Goal: Information Seeking & Learning: Learn about a topic

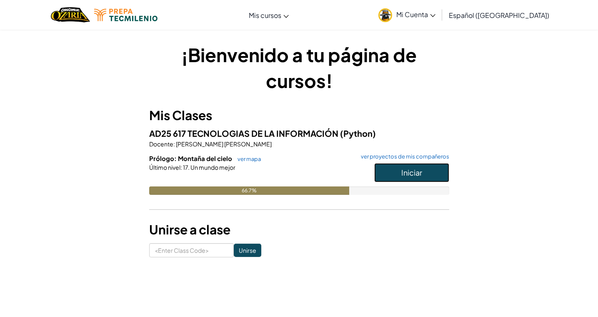
click at [419, 175] on span "Iniciar" at bounding box center [411, 172] width 21 height 10
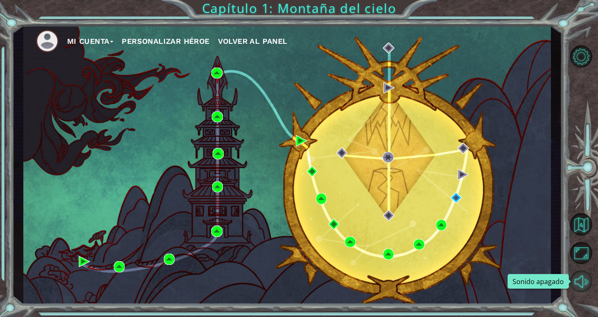
click at [586, 281] on button "Sonido apagado" at bounding box center [581, 281] width 22 height 22
click at [176, 39] on button "Personalizar héroe" at bounding box center [165, 41] width 87 height 12
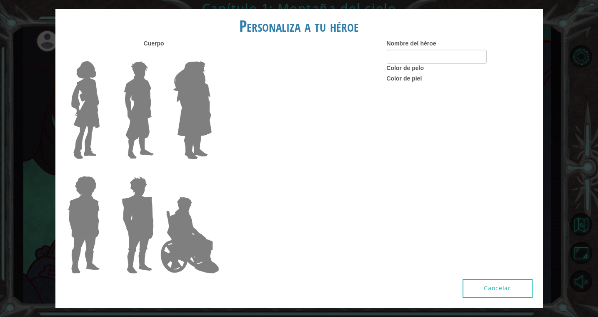
type input "Cosa1"
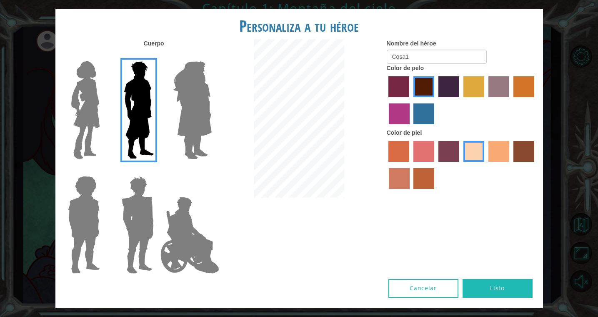
click at [399, 162] on label "sorbus skin color" at bounding box center [398, 151] width 21 height 21
click at [386, 165] on input "sorbus skin color" at bounding box center [386, 165] width 0 height 0
click at [421, 189] on label "smoke tree skin color" at bounding box center [423, 178] width 21 height 21
click at [411, 192] on input "smoke tree skin color" at bounding box center [411, 192] width 0 height 0
click at [404, 187] on label "burning sand skin color" at bounding box center [399, 178] width 21 height 21
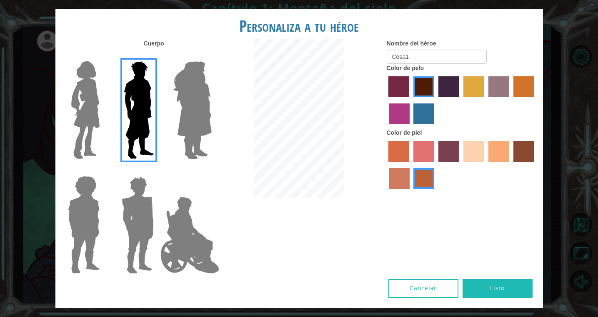
click at [535, 165] on input "burning sand skin color" at bounding box center [535, 165] width 0 height 0
click at [472, 162] on label "sandy beach skin color" at bounding box center [473, 151] width 21 height 21
click at [460, 165] on input "sandy beach skin color" at bounding box center [460, 165] width 0 height 0
click at [492, 162] on label "tacao skin color" at bounding box center [498, 151] width 21 height 21
click at [485, 165] on input "tacao skin color" at bounding box center [485, 165] width 0 height 0
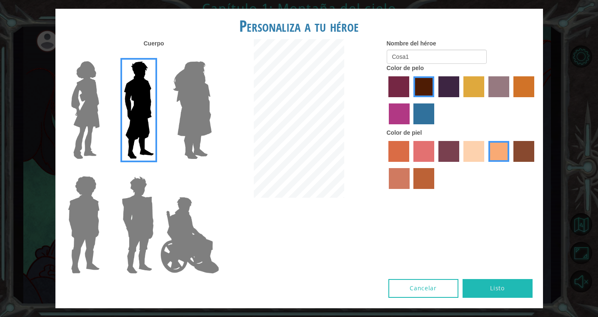
click at [526, 158] on label "karma skin color" at bounding box center [523, 151] width 21 height 21
click at [510, 165] on input "karma skin color" at bounding box center [510, 165] width 0 height 0
click at [450, 156] on label "tosca skin color" at bounding box center [448, 151] width 21 height 21
click at [435, 165] on input "tosca skin color" at bounding box center [435, 165] width 0 height 0
click at [432, 159] on label "froly skin color" at bounding box center [423, 151] width 21 height 21
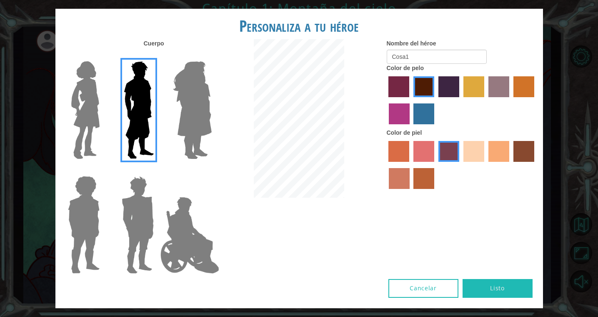
click at [410, 165] on input "froly skin color" at bounding box center [410, 165] width 0 height 0
click at [477, 162] on label "sandy beach skin color" at bounding box center [473, 151] width 21 height 21
click at [460, 165] on input "sandy beach skin color" at bounding box center [460, 165] width 0 height 0
click at [498, 95] on label "bazaar hair color" at bounding box center [498, 86] width 21 height 21
click at [485, 100] on input "bazaar hair color" at bounding box center [485, 100] width 0 height 0
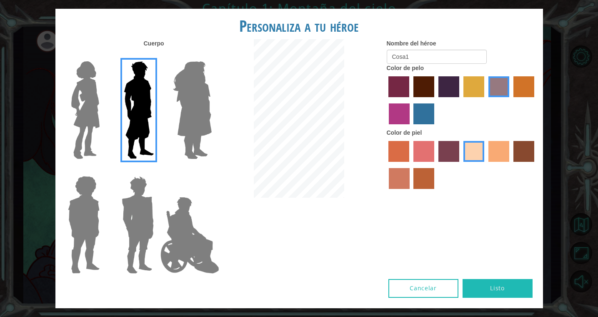
click at [520, 93] on label "gold drop hair color" at bounding box center [523, 86] width 21 height 21
click at [510, 100] on input "gold drop hair color" at bounding box center [510, 100] width 0 height 0
click at [473, 94] on label "tulip tree hair color" at bounding box center [473, 86] width 21 height 21
click at [460, 100] on input "tulip tree hair color" at bounding box center [460, 100] width 0 height 0
click at [399, 97] on label "paprika hair color" at bounding box center [398, 86] width 21 height 21
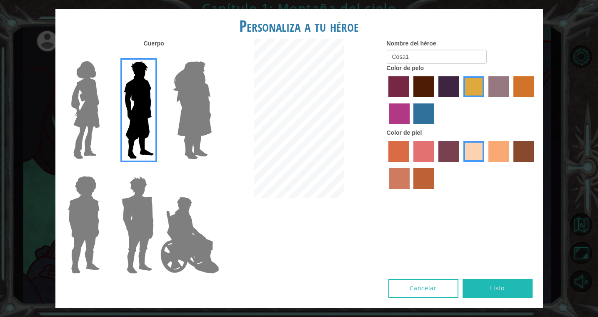
click at [386, 100] on input "paprika hair color" at bounding box center [386, 100] width 0 height 0
click at [405, 119] on label "medium red violet hair color" at bounding box center [399, 113] width 21 height 21
click at [535, 100] on input "medium red violet hair color" at bounding box center [535, 100] width 0 height 0
click at [425, 124] on label "lachmara hair color" at bounding box center [423, 113] width 21 height 21
click at [411, 127] on input "lachmara hair color" at bounding box center [411, 127] width 0 height 0
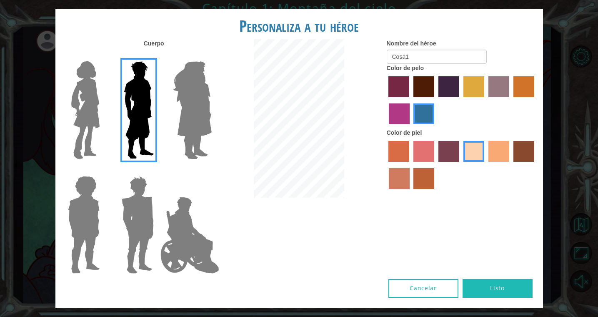
click at [427, 97] on label "maroon hair color" at bounding box center [423, 86] width 21 height 21
click at [410, 100] on input "maroon hair color" at bounding box center [410, 100] width 0 height 0
click at [178, 238] on img at bounding box center [189, 234] width 65 height 83
click at [211, 170] on input "Hero Jamie" at bounding box center [211, 170] width 0 height 0
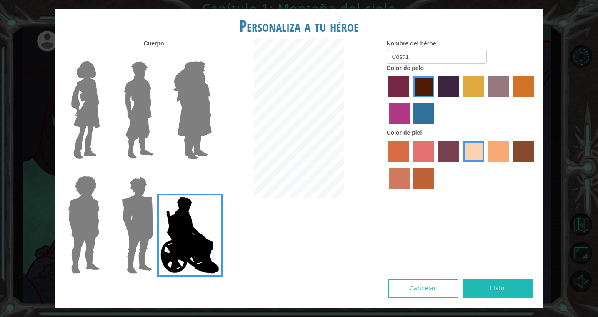
click at [81, 194] on img at bounding box center [84, 224] width 38 height 104
click at [103, 170] on input "Hero Steven" at bounding box center [103, 170] width 0 height 0
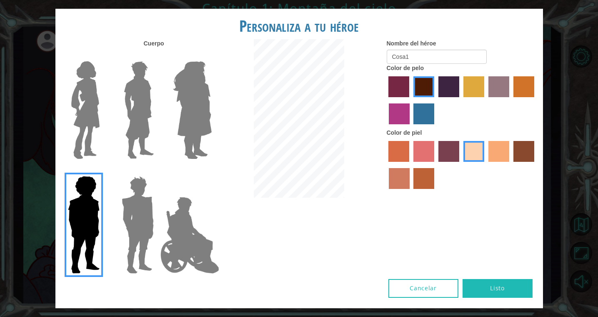
click at [131, 214] on img at bounding box center [137, 224] width 39 height 104
click at [157, 170] on input "Hero Garnet" at bounding box center [157, 170] width 0 height 0
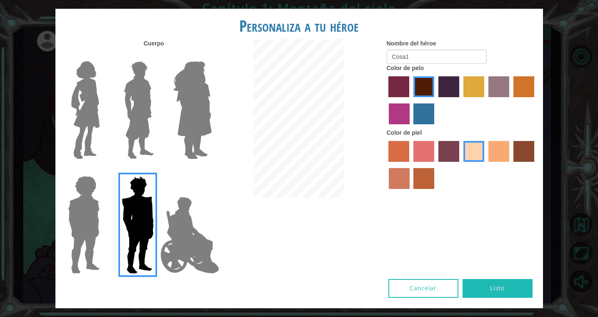
click at [191, 138] on img at bounding box center [192, 110] width 45 height 104
click at [211, 56] on input "Hero Amethyst" at bounding box center [211, 56] width 0 height 0
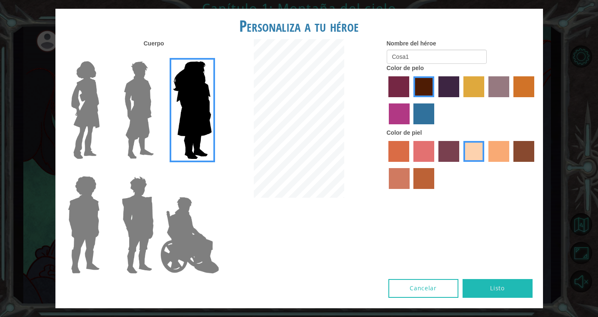
click at [143, 133] on img at bounding box center [138, 110] width 37 height 104
click at [157, 56] on input "Hero Lars" at bounding box center [157, 56] width 0 height 0
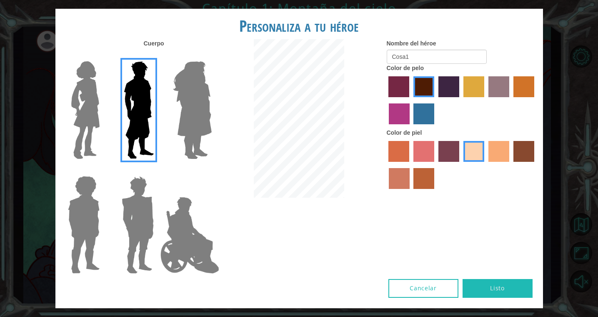
click at [95, 118] on img at bounding box center [85, 110] width 35 height 104
click at [103, 56] on input "Hero Connie" at bounding box center [103, 56] width 0 height 0
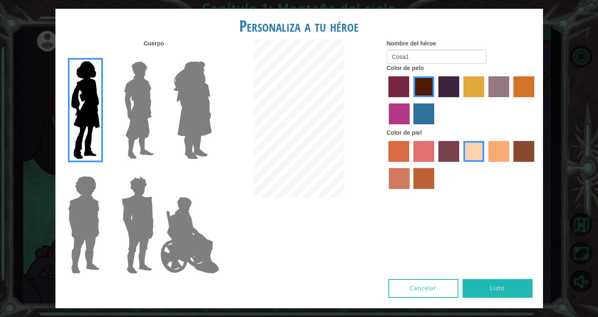
click at [139, 121] on img at bounding box center [138, 110] width 37 height 104
click at [157, 56] on input "Hero Lars" at bounding box center [157, 56] width 0 height 0
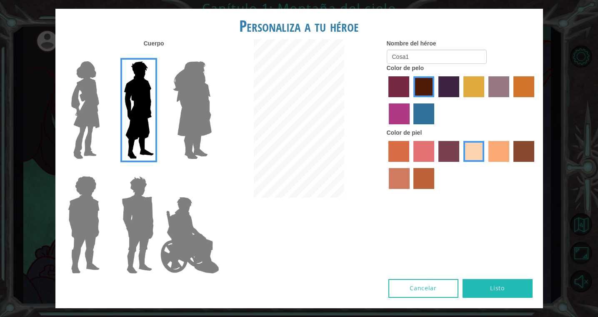
click at [502, 279] on button "Listo" at bounding box center [497, 288] width 70 height 19
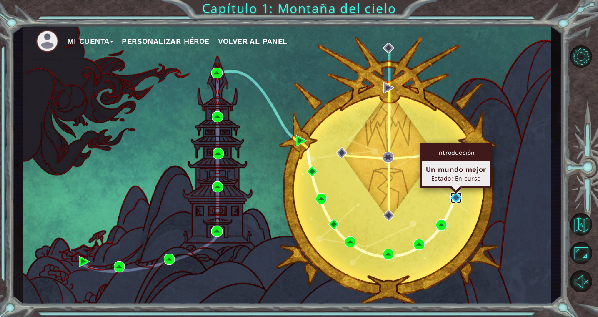
click at [457, 196] on img at bounding box center [455, 197] width 11 height 11
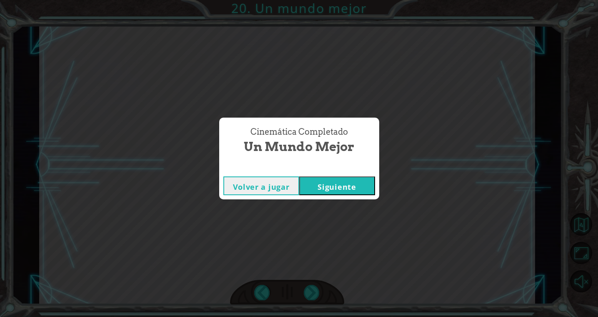
click at [360, 183] on button "Siguiente" at bounding box center [337, 185] width 76 height 19
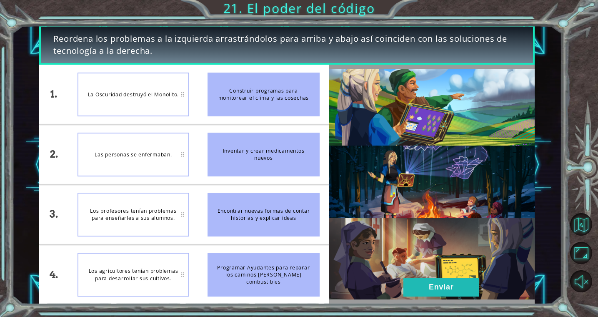
drag, startPoint x: 251, startPoint y: 278, endPoint x: 261, endPoint y: 63, distance: 215.6
click at [261, 63] on div "Reordena los problemas a la izquierda arrastrándolos para arriba y abajo así co…" at bounding box center [286, 164] width 495 height 279
click at [130, 155] on div "Las personas se enfermaban." at bounding box center [133, 154] width 112 height 44
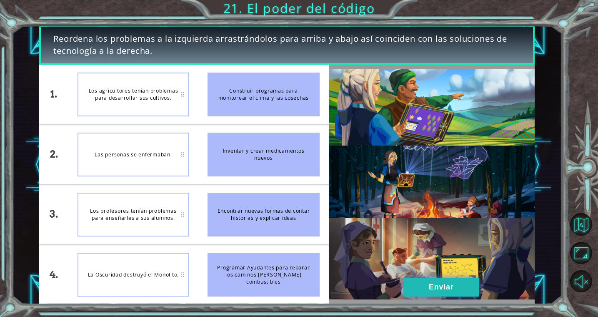
click at [444, 289] on button "Enviar" at bounding box center [441, 286] width 76 height 19
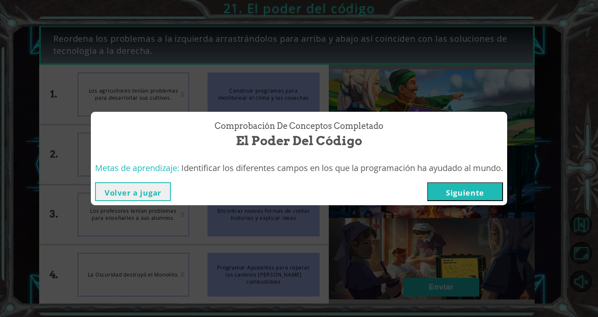
click at [474, 195] on button "Siguiente" at bounding box center [465, 191] width 76 height 19
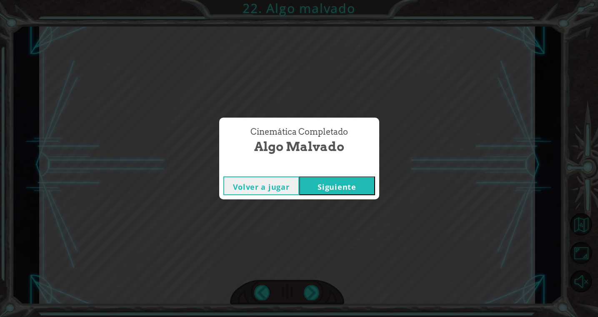
click at [366, 184] on button "Siguiente" at bounding box center [337, 185] width 76 height 19
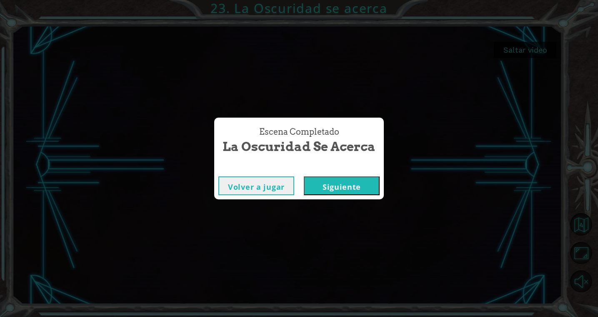
click at [351, 184] on button "Siguiente" at bounding box center [342, 185] width 76 height 19
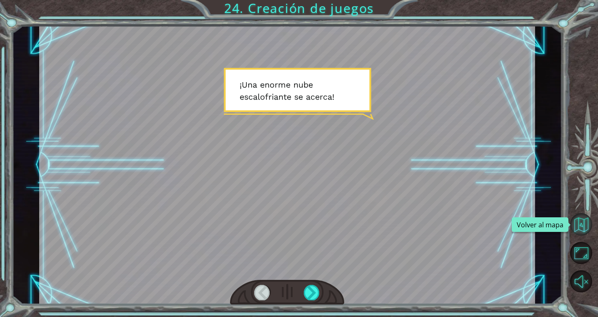
click at [580, 225] on button "Volver al mapa" at bounding box center [581, 224] width 22 height 22
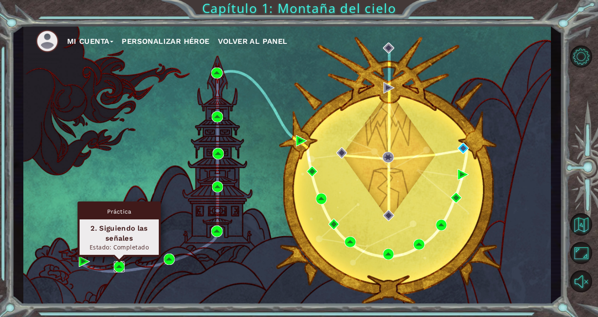
click at [122, 267] on img at bounding box center [119, 266] width 11 height 11
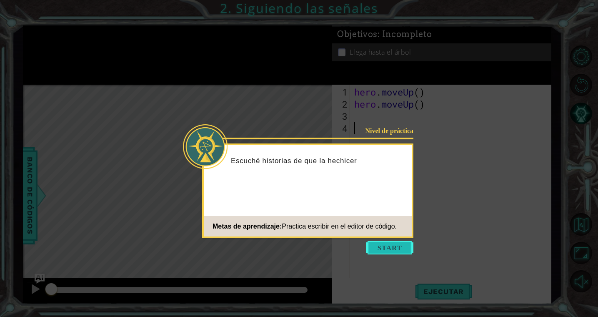
click at [403, 250] on button "Start" at bounding box center [389, 247] width 47 height 13
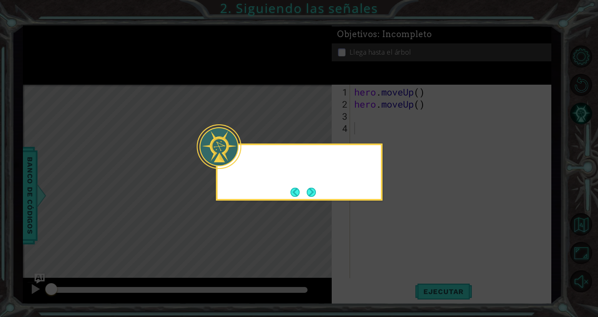
click at [409, 239] on icon at bounding box center [299, 158] width 598 height 317
click at [315, 195] on button "Next" at bounding box center [311, 191] width 9 height 9
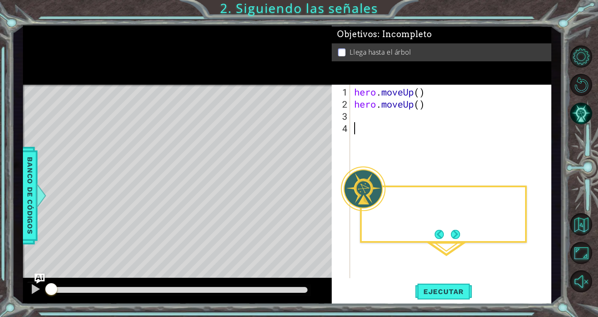
click at [315, 195] on div "Level Map" at bounding box center [215, 207] width 385 height 245
click at [459, 244] on div "hero . moveUp ( ) hero . moveUp ( )" at bounding box center [452, 194] width 200 height 217
click at [459, 238] on button "Next" at bounding box center [455, 234] width 9 height 9
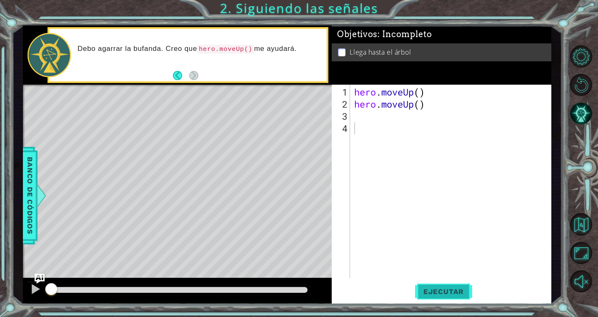
click at [446, 288] on span "Ejecutar" at bounding box center [443, 291] width 57 height 8
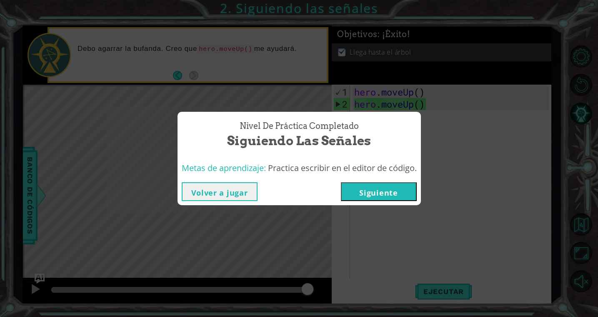
click at [219, 187] on button "Volver a jugar" at bounding box center [220, 191] width 76 height 19
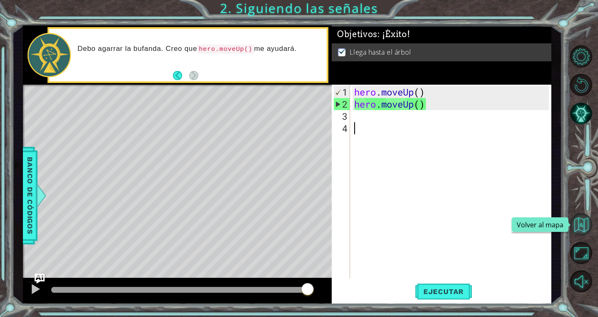
click at [581, 227] on button "Volver al mapa" at bounding box center [581, 224] width 22 height 22
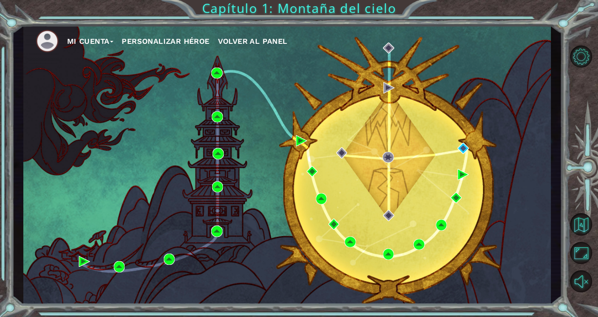
click at [169, 39] on button "Personalizar héroe" at bounding box center [165, 41] width 87 height 12
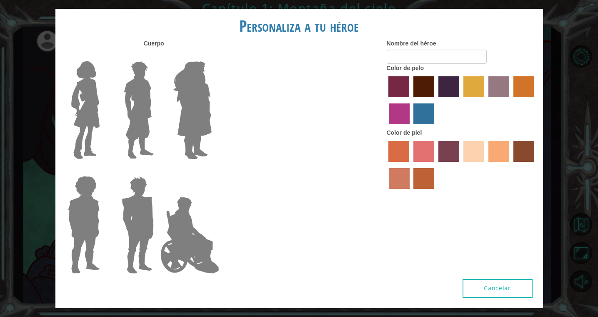
type input "Cosa1"
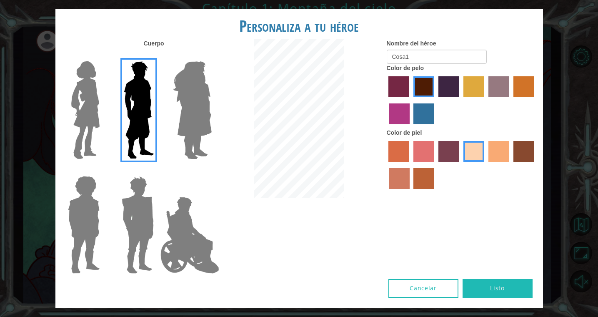
click at [181, 233] on img at bounding box center [189, 234] width 65 height 83
click at [211, 170] on input "Hero Jamie" at bounding box center [211, 170] width 0 height 0
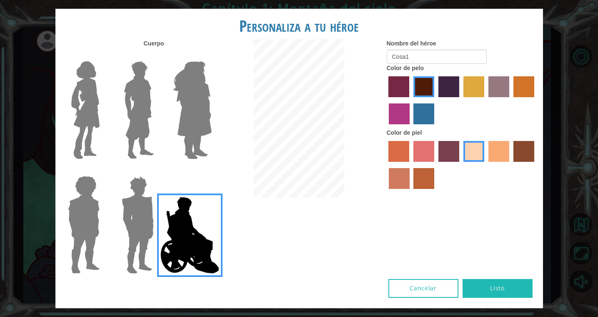
click at [503, 285] on button "Listo" at bounding box center [497, 288] width 70 height 19
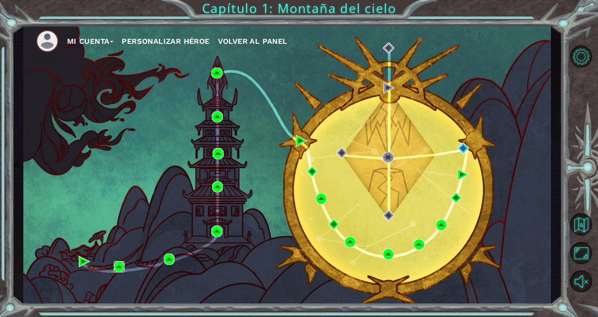
click at [123, 269] on img at bounding box center [119, 266] width 11 height 11
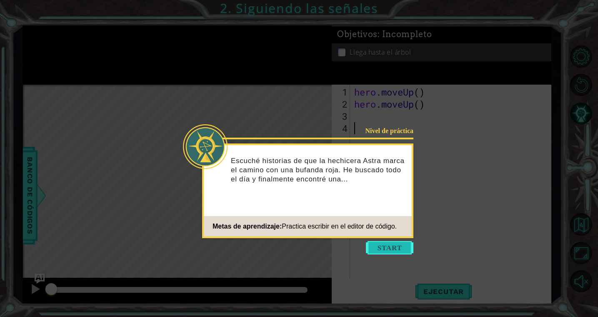
click at [391, 243] on button "Start" at bounding box center [389, 247] width 47 height 13
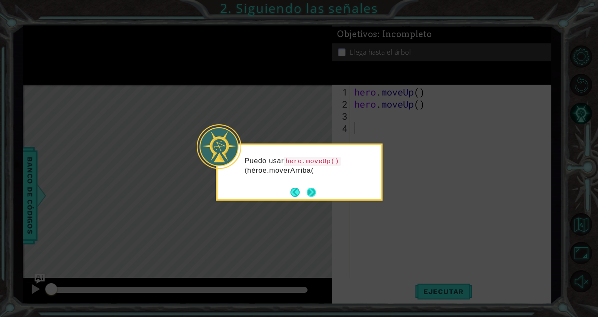
click at [312, 197] on button "Next" at bounding box center [311, 191] width 9 height 9
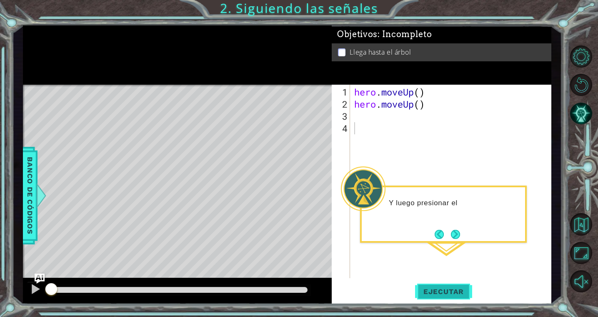
click at [450, 290] on span "Ejecutar" at bounding box center [443, 291] width 57 height 8
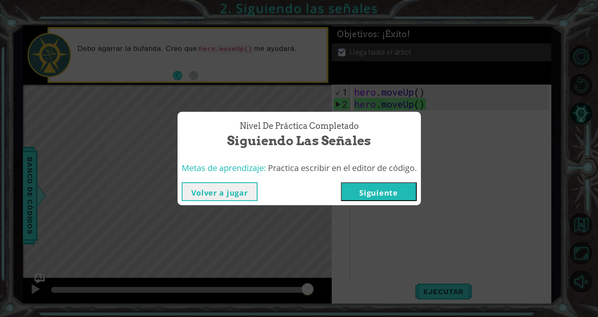
click at [377, 192] on button "Siguiente" at bounding box center [379, 191] width 76 height 19
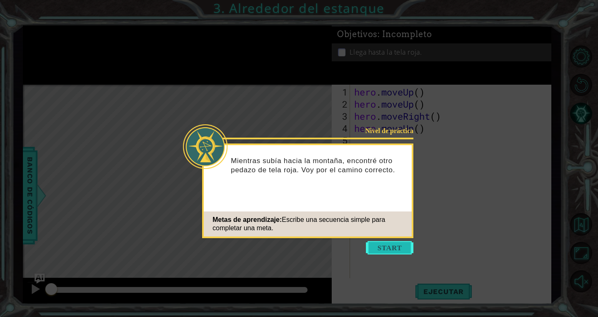
click at [400, 245] on button "Start" at bounding box center [389, 247] width 47 height 13
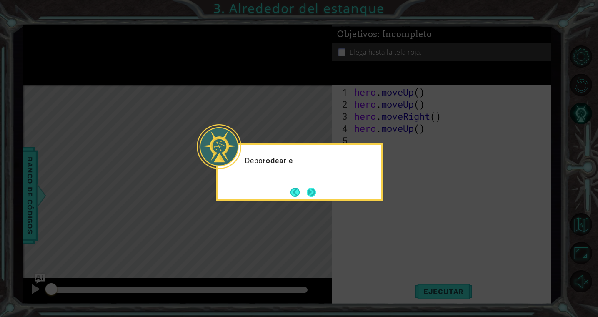
click at [311, 193] on button "Next" at bounding box center [311, 191] width 9 height 9
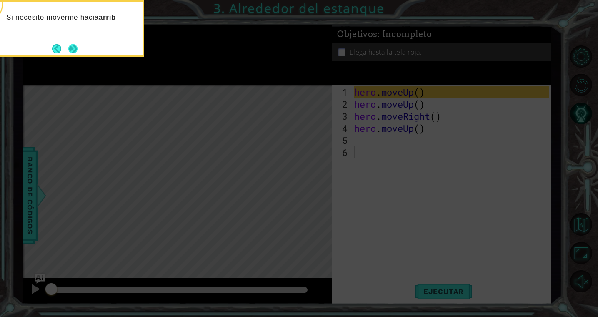
click at [73, 53] on button "Next" at bounding box center [72, 48] width 9 height 9
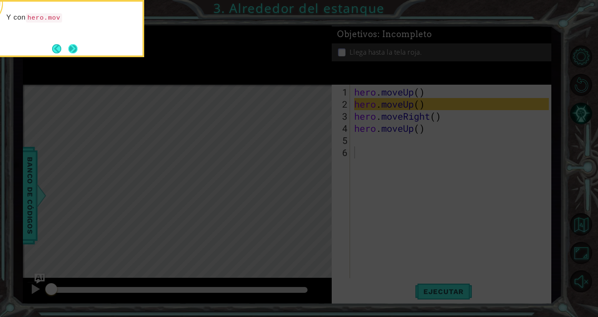
click at [73, 52] on button "Next" at bounding box center [72, 48] width 9 height 9
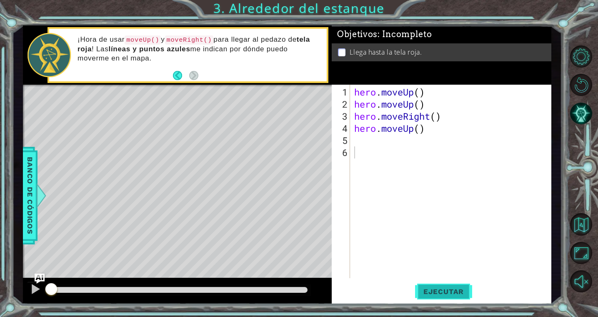
click at [449, 290] on span "Ejecutar" at bounding box center [443, 291] width 57 height 8
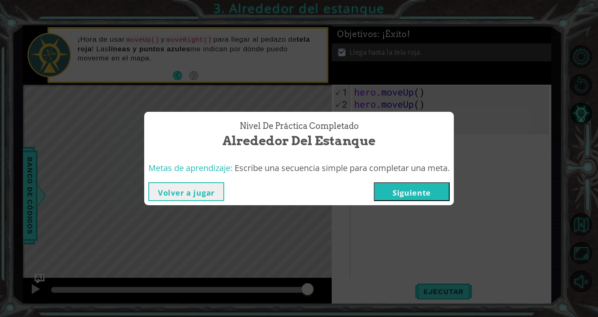
click at [196, 192] on button "Volver a jugar" at bounding box center [186, 191] width 76 height 19
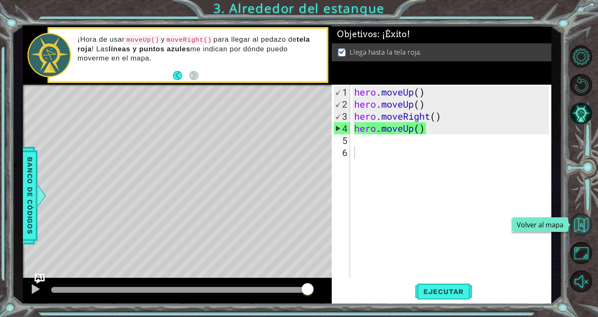
click at [584, 220] on button "Volver al mapa" at bounding box center [581, 224] width 22 height 22
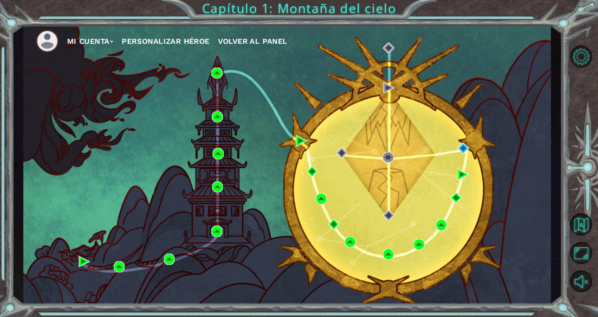
click at [184, 38] on button "Personalizar héroe" at bounding box center [165, 41] width 87 height 12
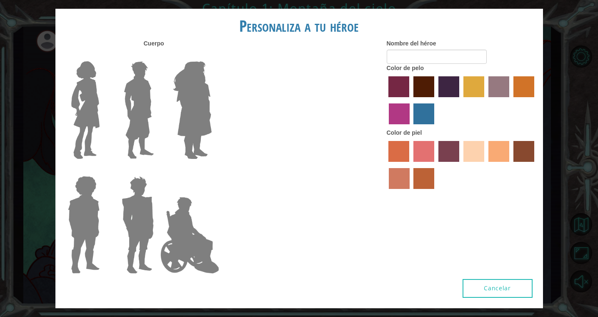
type input "Cosa1"
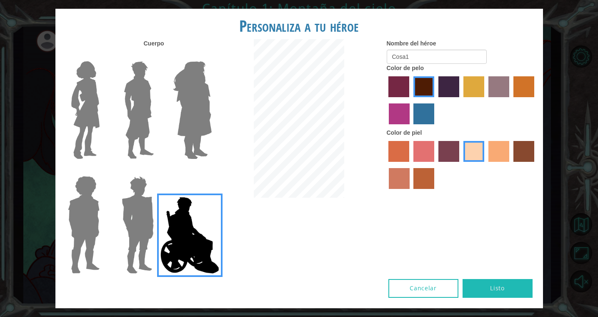
click at [191, 226] on img at bounding box center [189, 234] width 65 height 83
click at [211, 170] on input "Hero Jamie" at bounding box center [211, 170] width 0 height 0
click at [509, 283] on button "Listo" at bounding box center [497, 288] width 70 height 19
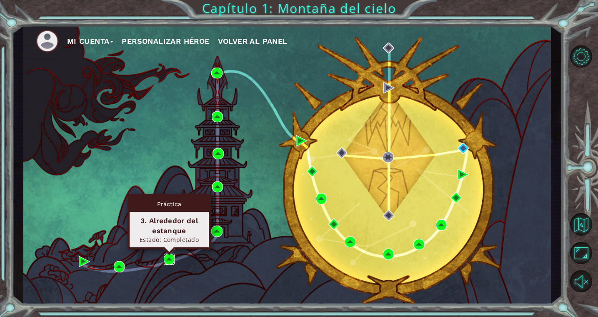
click at [169, 257] on img at bounding box center [169, 258] width 11 height 11
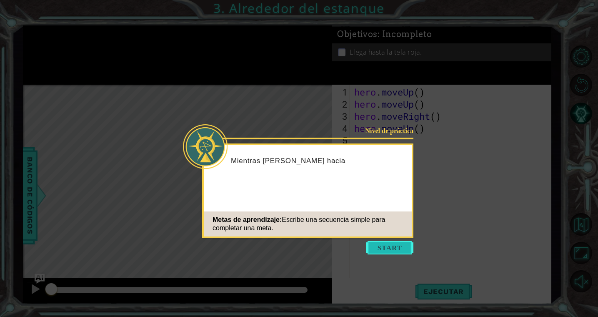
click at [392, 247] on button "Start" at bounding box center [389, 247] width 47 height 13
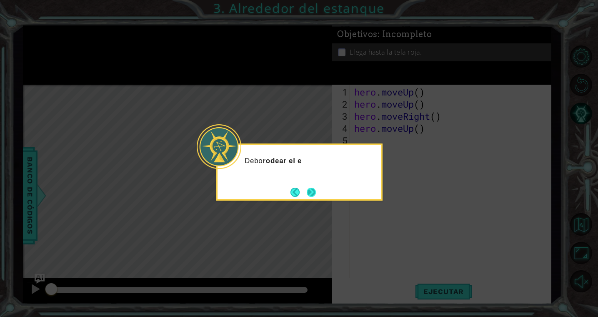
click at [314, 194] on button "Next" at bounding box center [311, 191] width 9 height 9
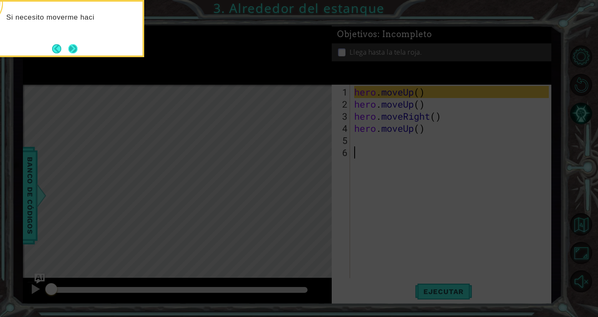
click at [74, 53] on button "Next" at bounding box center [72, 48] width 9 height 9
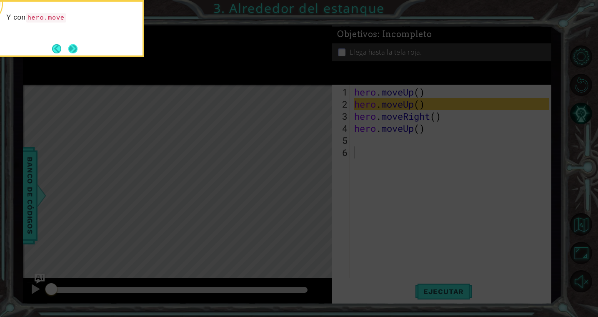
click at [75, 49] on button "Next" at bounding box center [73, 49] width 10 height 10
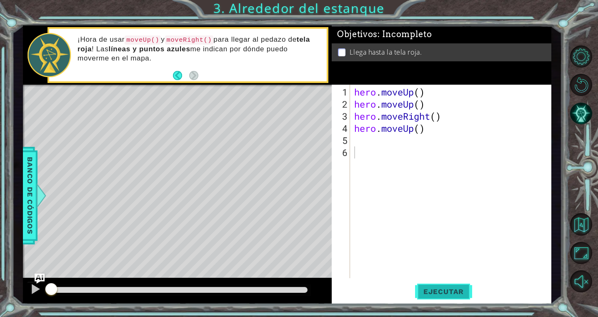
click at [442, 290] on span "Ejecutar" at bounding box center [443, 291] width 57 height 8
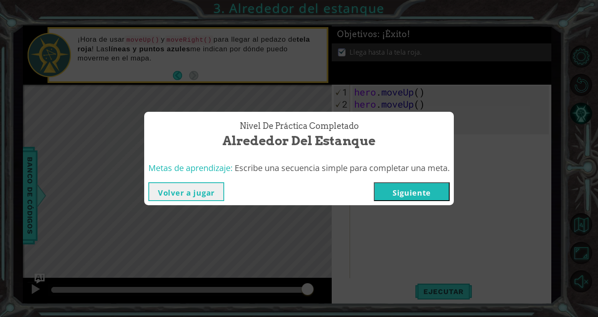
click at [429, 194] on button "Siguiente" at bounding box center [412, 191] width 76 height 19
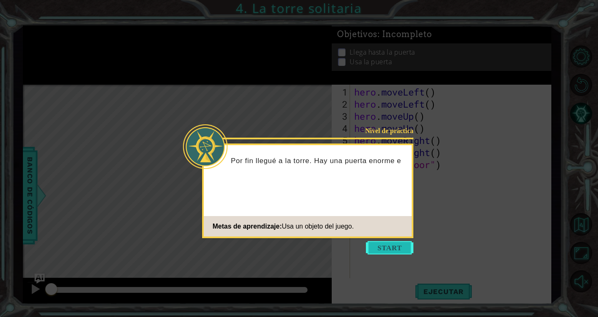
click at [394, 250] on button "Start" at bounding box center [389, 247] width 47 height 13
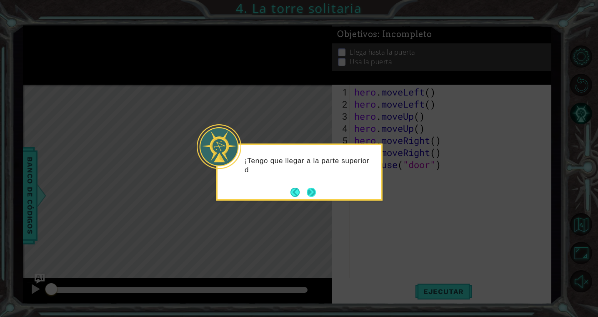
click at [315, 193] on button "Next" at bounding box center [311, 191] width 9 height 9
click at [311, 191] on button "Next" at bounding box center [311, 191] width 9 height 9
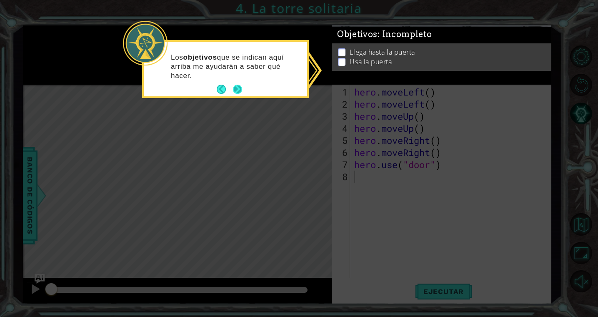
click at [237, 90] on button "Next" at bounding box center [237, 89] width 9 height 9
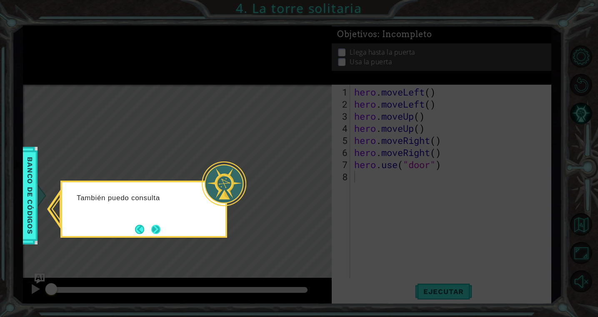
click at [156, 232] on button "Next" at bounding box center [155, 229] width 9 height 9
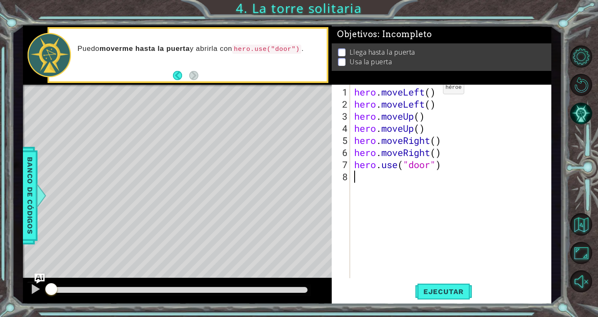
click at [430, 91] on div "hero . moveLeft ( ) hero . moveLeft ( ) hero . moveUp ( ) hero . moveUp ( ) her…" at bounding box center [452, 194] width 200 height 217
drag, startPoint x: 439, startPoint y: 105, endPoint x: 354, endPoint y: 107, distance: 84.6
click at [354, 107] on div "hero . moveLeft ( 2 ) hero . moveLeft ( ) hero . moveUp ( ) hero . moveUp ( ) h…" at bounding box center [452, 194] width 200 height 217
type textarea "hero.moveLeft()"
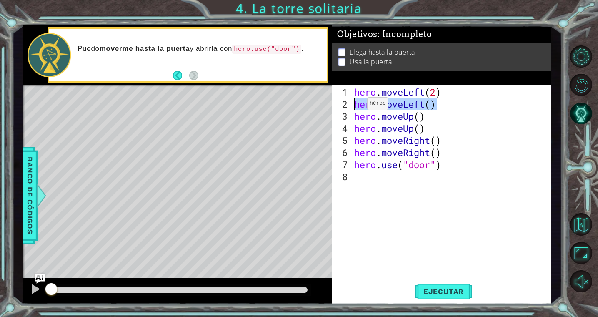
scroll to position [0, 0]
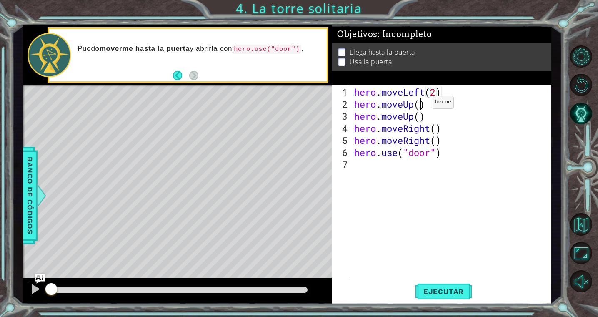
click at [419, 105] on div "hero . moveLeft ( 2 ) hero . moveUp ( ) hero . moveUp ( ) hero . moveRight ( ) …" at bounding box center [452, 194] width 200 height 217
drag, startPoint x: 431, startPoint y: 117, endPoint x: 346, endPoint y: 117, distance: 84.6
click at [346, 117] on div "hero.moveUp(2) 1 2 3 4 5 6 7 hero . moveLeft ( 2 ) hero . moveUp ( 2 ) hero . m…" at bounding box center [440, 181] width 217 height 193
type textarea "hero.moveUp()"
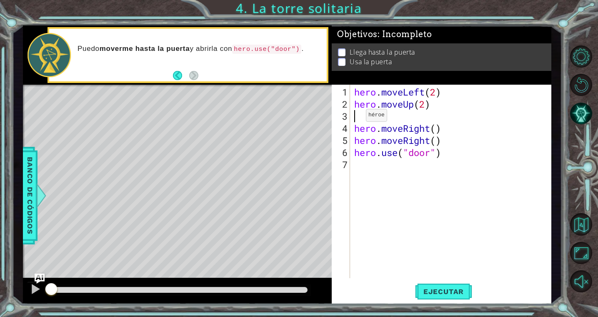
scroll to position [0, 0]
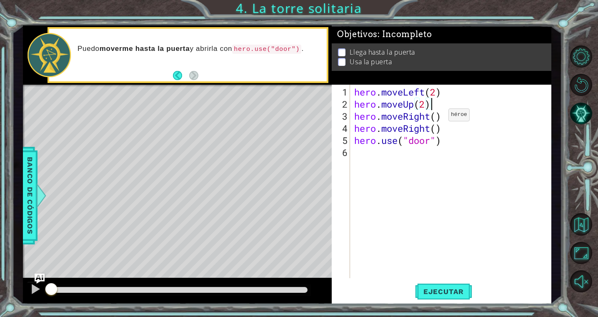
click at [437, 117] on div "hero . moveLeft ( 2 ) hero . moveUp ( 2 ) hero . moveRight ( ) hero . moveRight…" at bounding box center [452, 194] width 200 height 217
drag, startPoint x: 440, startPoint y: 131, endPoint x: 340, endPoint y: 130, distance: 100.0
click at [340, 130] on div "hero.moveRight(2) 1 2 3 4 5 6 hero . moveLeft ( 2 ) hero . moveUp ( 2 ) hero . …" at bounding box center [440, 181] width 217 height 193
type textarea "hero.moveRight()"
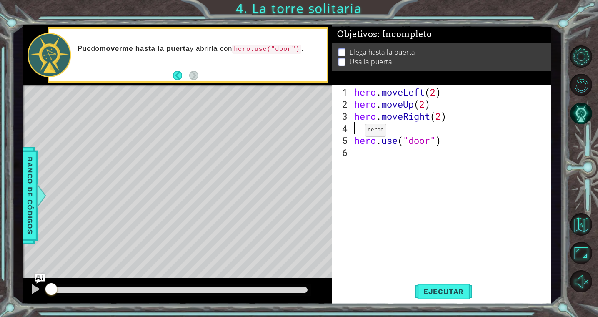
scroll to position [0, 0]
type textarea "hero.moveRight(2)"
click at [414, 245] on div "hero . moveLeft ( 2 ) hero . moveUp ( 2 ) hero . moveRight ( 2 ) hero . use ( "…" at bounding box center [452, 194] width 200 height 217
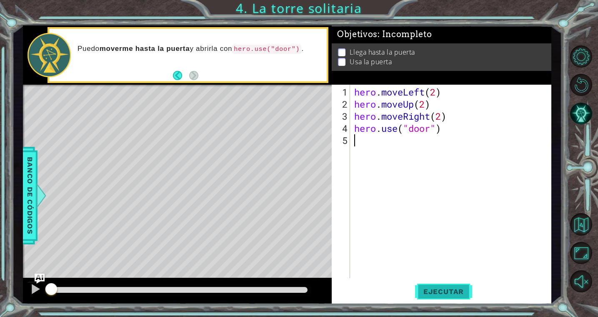
click at [439, 295] on button "Ejecutar" at bounding box center [443, 291] width 57 height 22
